Goal: Task Accomplishment & Management: Use online tool/utility

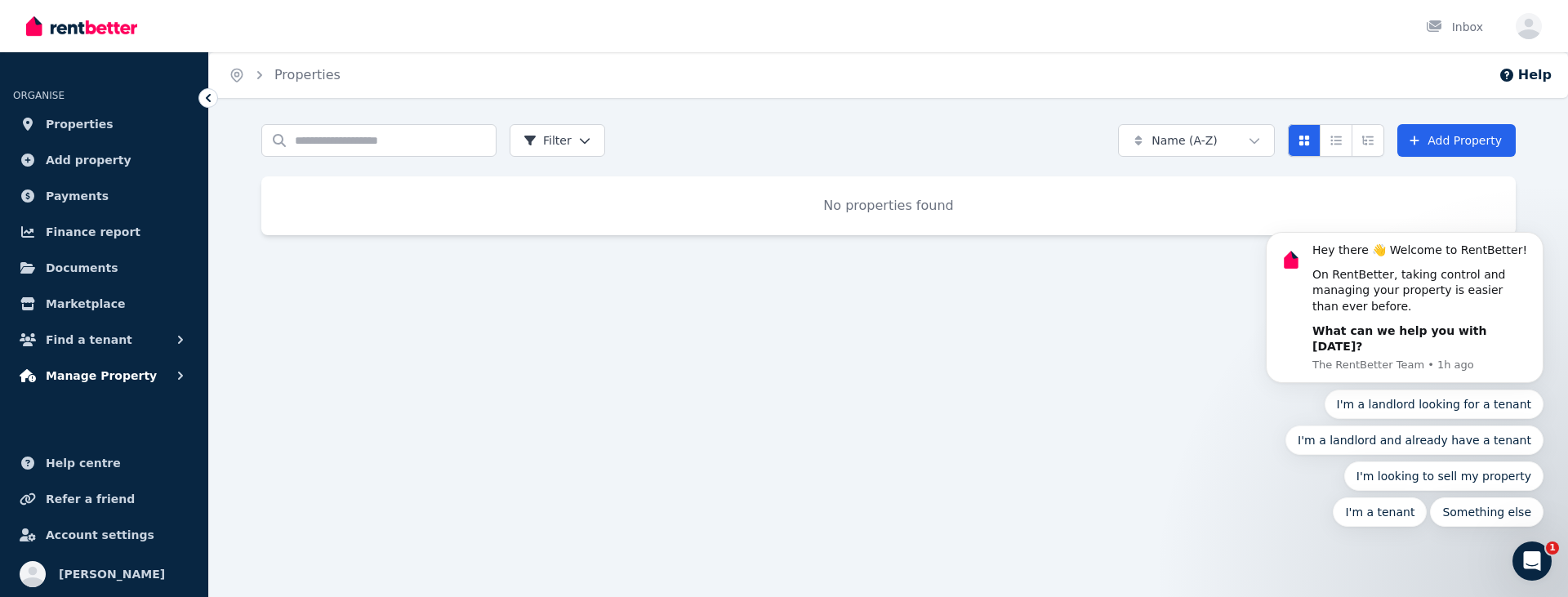
click at [126, 375] on span "Manage Property" at bounding box center [101, 375] width 111 height 19
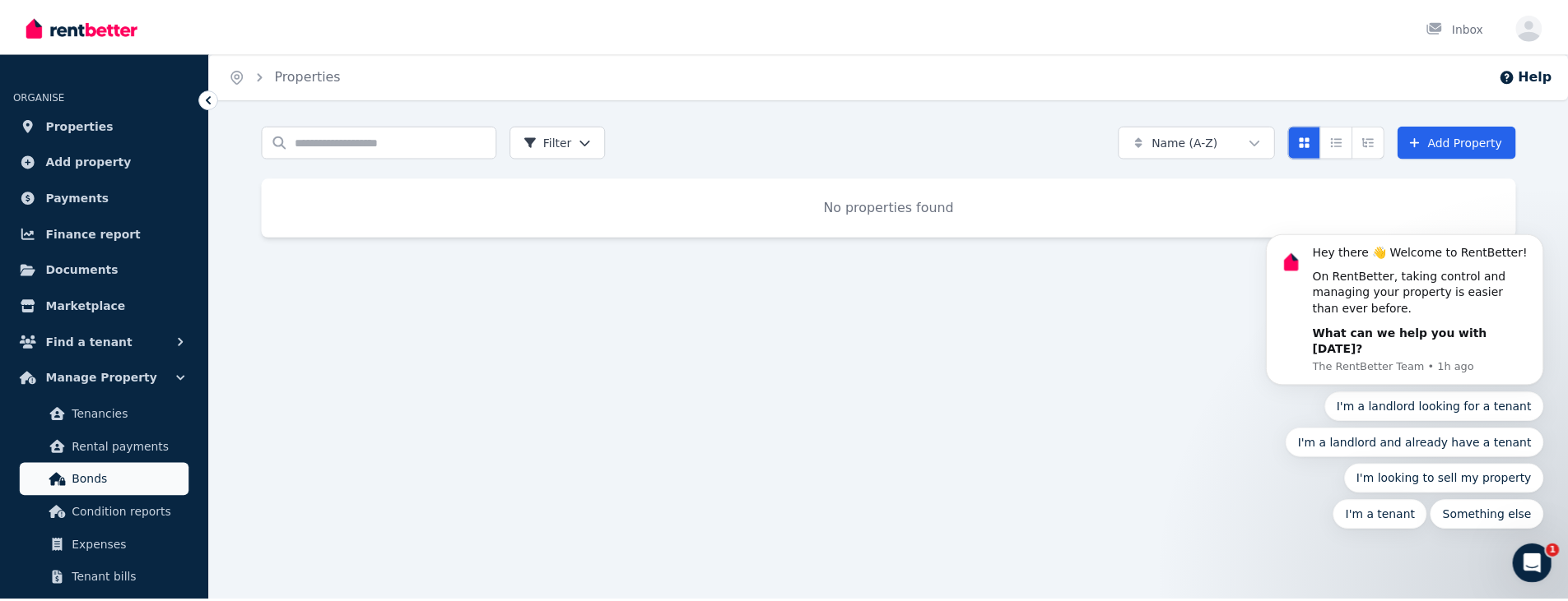
scroll to position [110, 0]
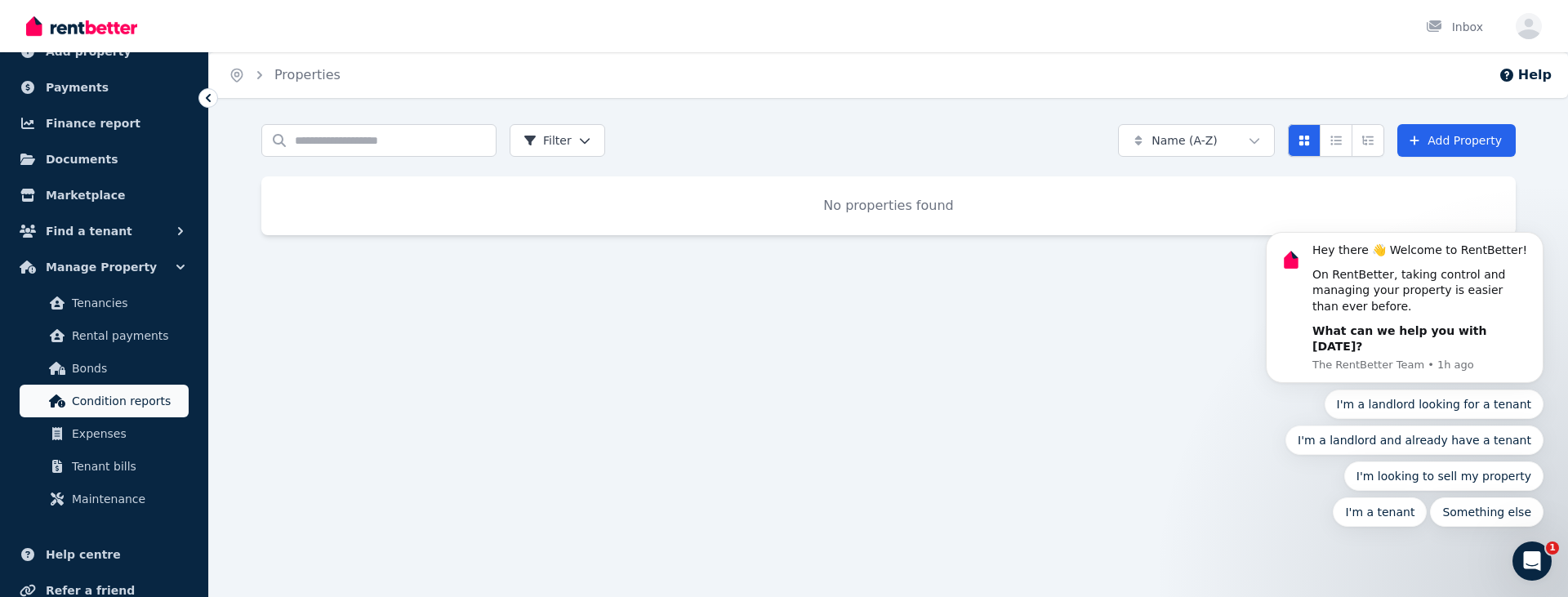
click at [138, 397] on span "Condition reports" at bounding box center [126, 401] width 110 height 19
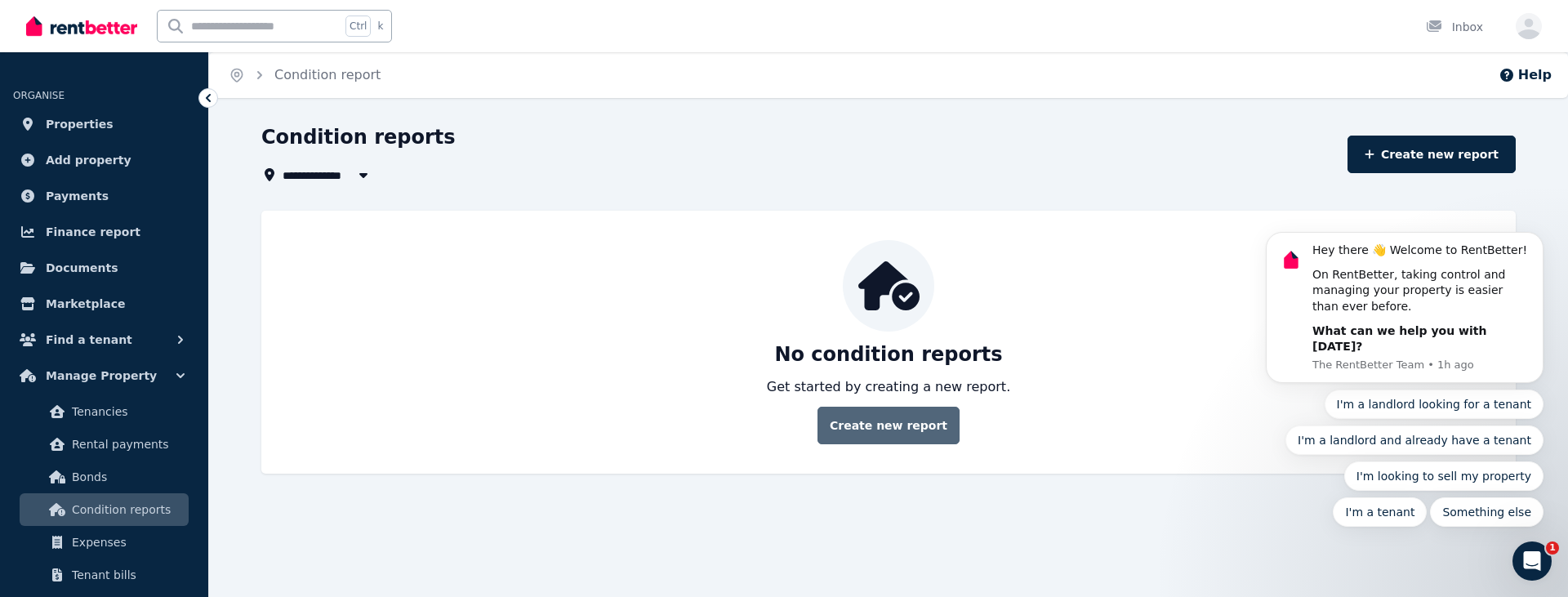
click at [902, 428] on link "Create new report" at bounding box center [888, 426] width 142 height 38
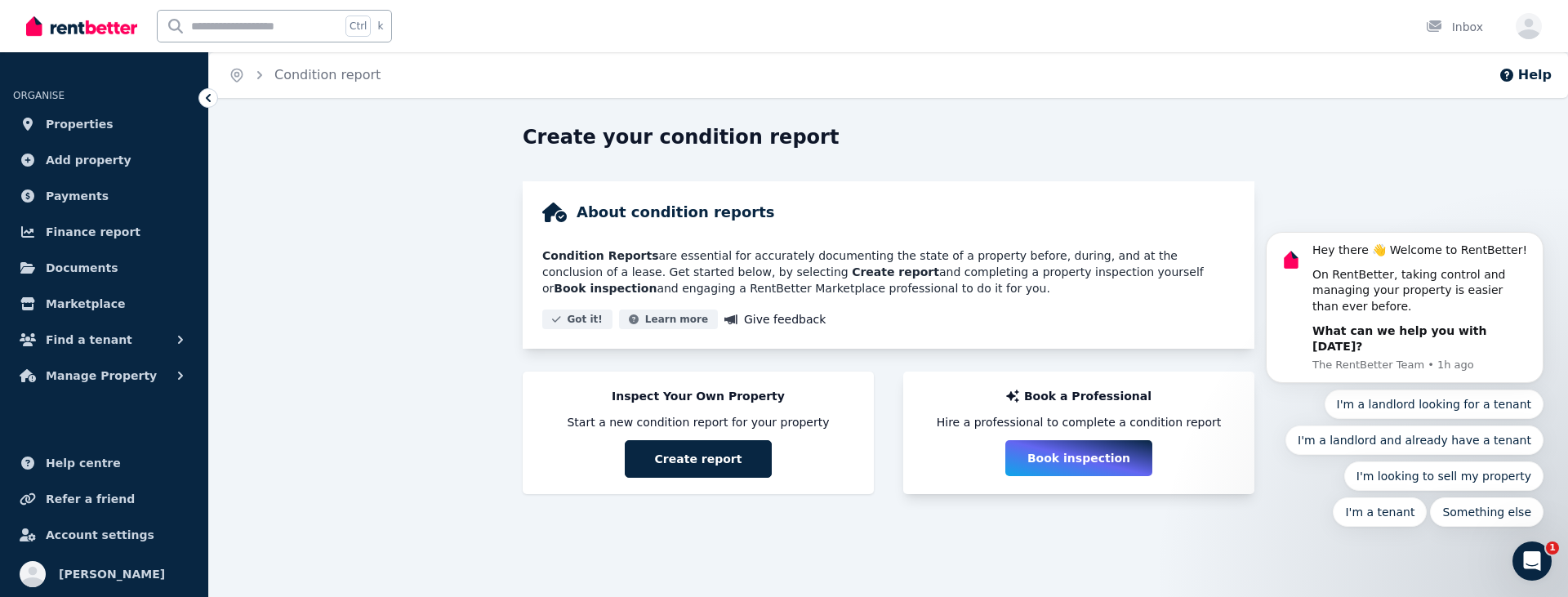
click at [1096, 456] on button "Book inspection" at bounding box center [1078, 458] width 147 height 36
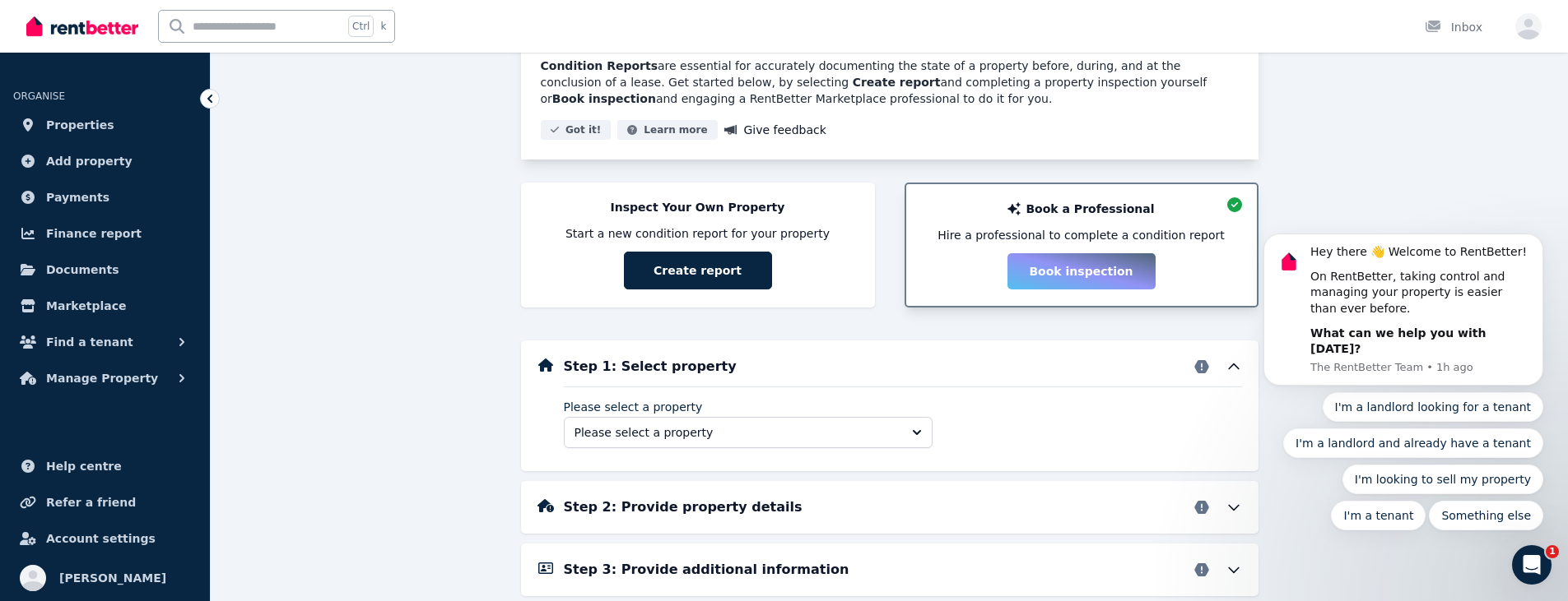
scroll to position [308, 0]
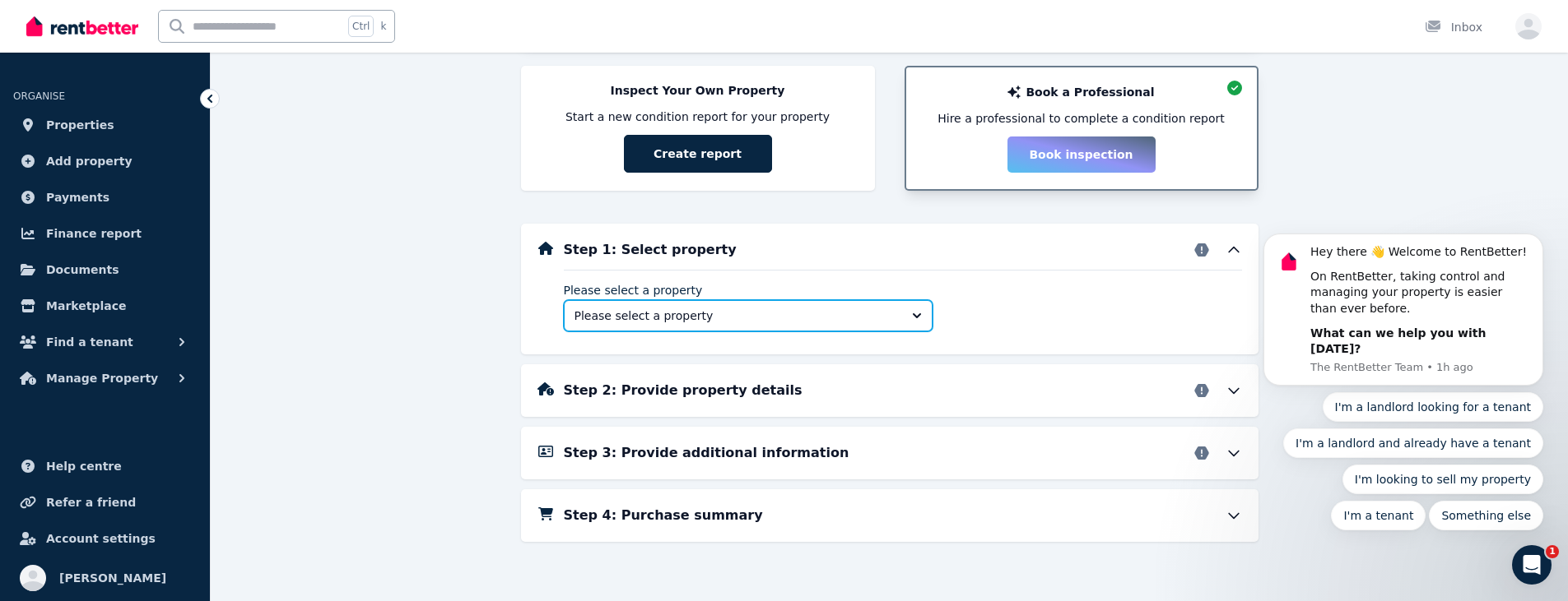
click at [918, 312] on button "Please select a property" at bounding box center [748, 316] width 369 height 31
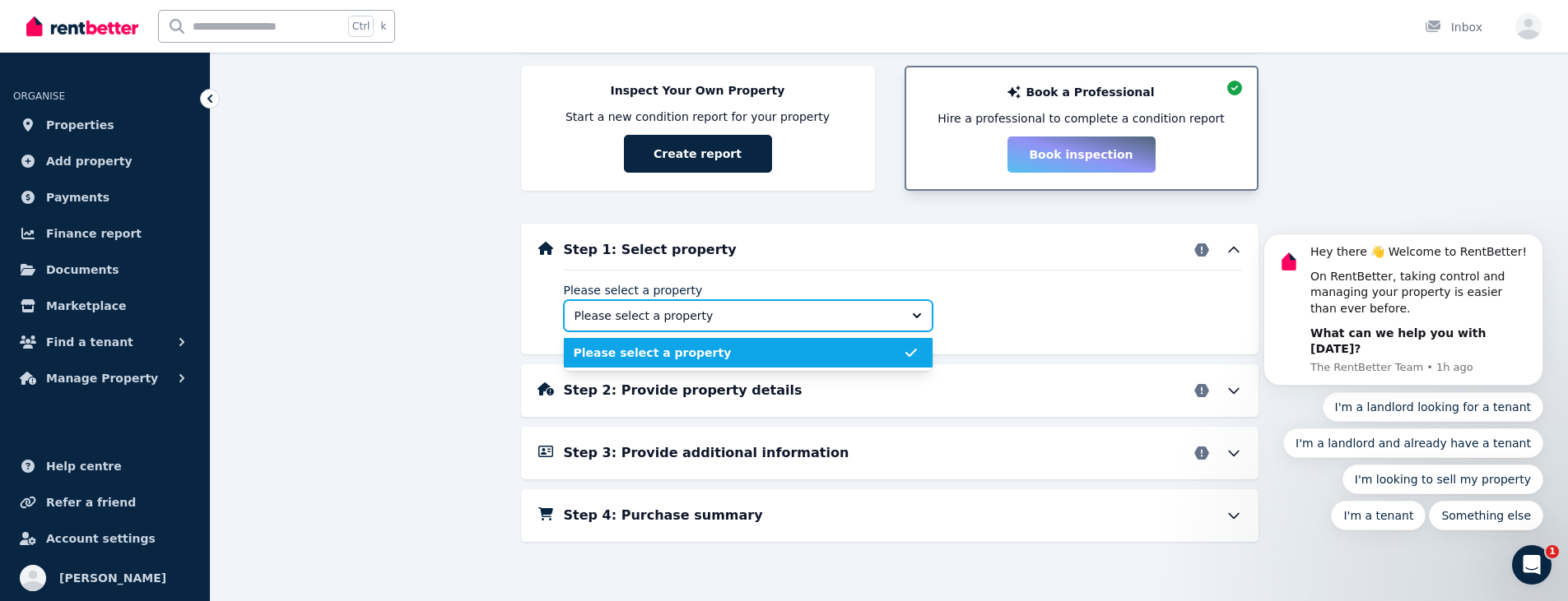
click at [917, 312] on button "Please select a property" at bounding box center [748, 316] width 369 height 31
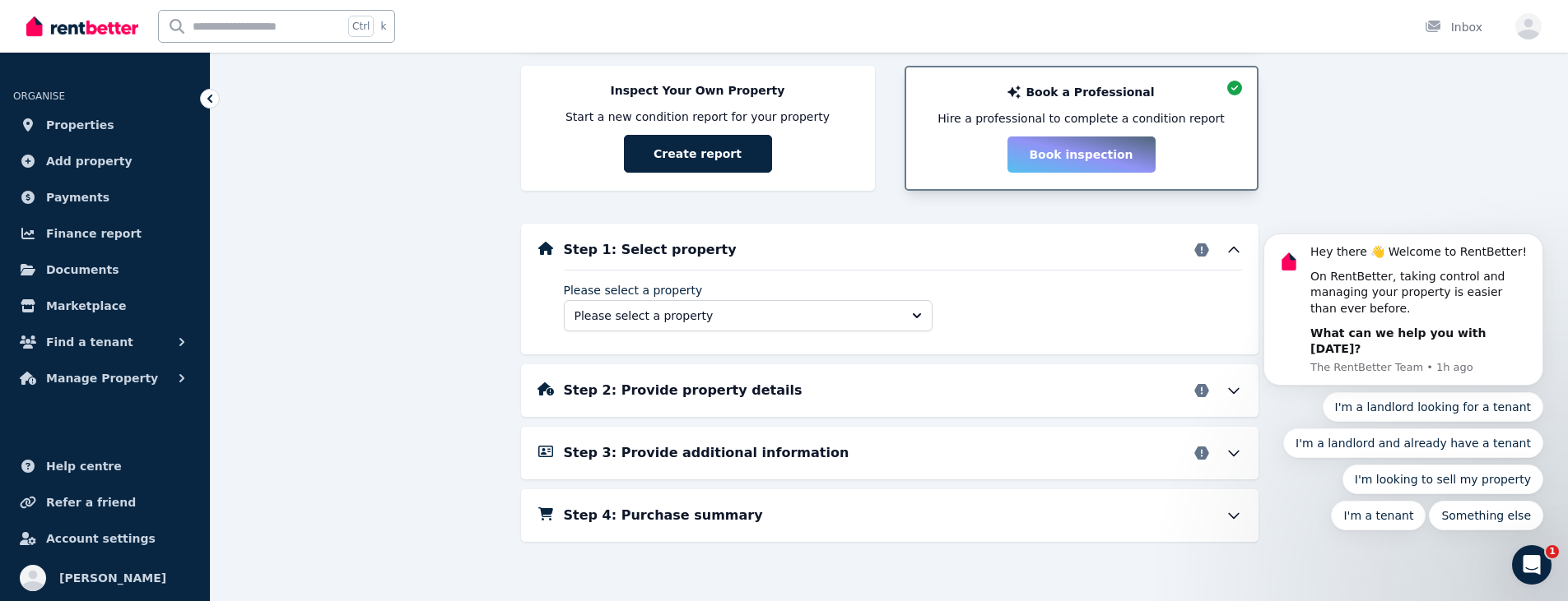
click at [376, 335] on div "Create your condition report About condition reports Condition Reports are esse…" at bounding box center [889, 209] width 1357 height 784
click at [757, 518] on div "Step 4: Purchase summary" at bounding box center [903, 515] width 678 height 20
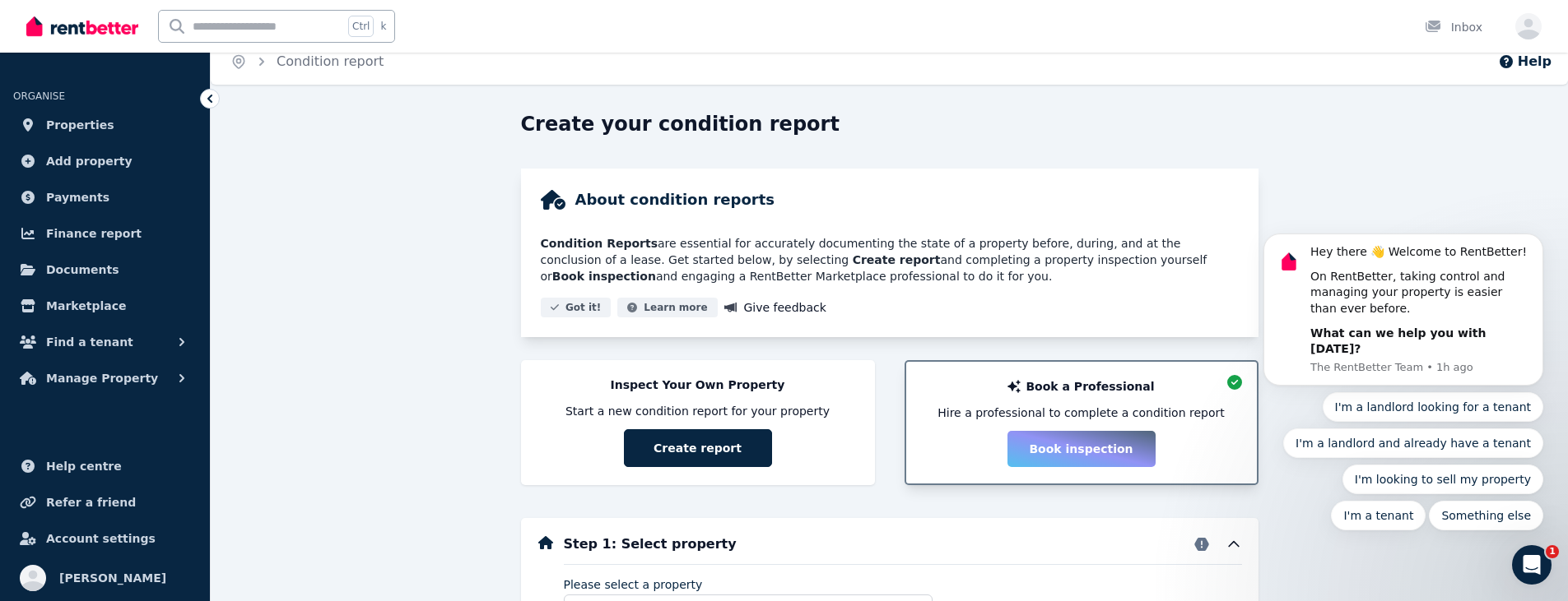
scroll to position [0, 0]
